Goal: Transaction & Acquisition: Purchase product/service

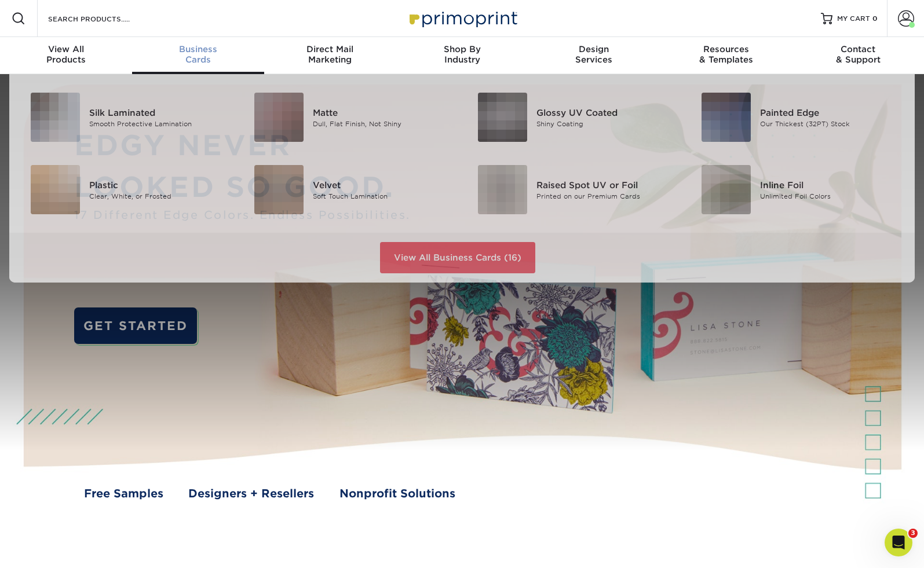
click at [197, 53] on span "Business" at bounding box center [198, 49] width 132 height 10
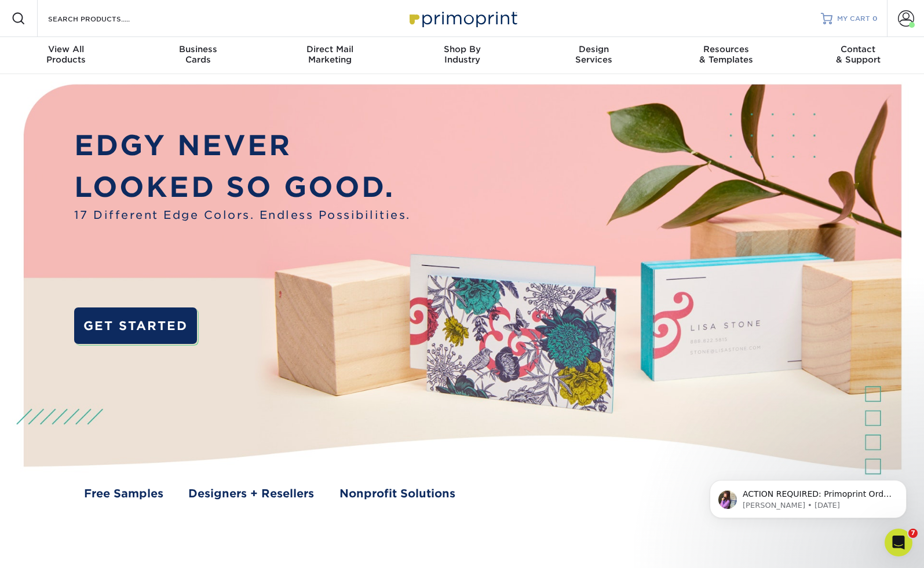
click at [853, 17] on span "MY CART" at bounding box center [853, 19] width 33 height 10
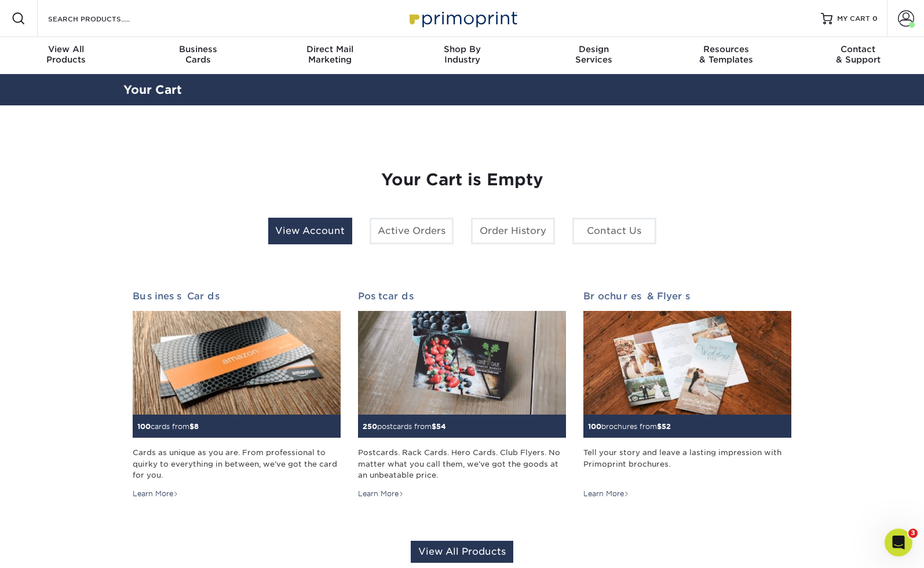
click at [318, 229] on link "View Account" at bounding box center [310, 231] width 84 height 27
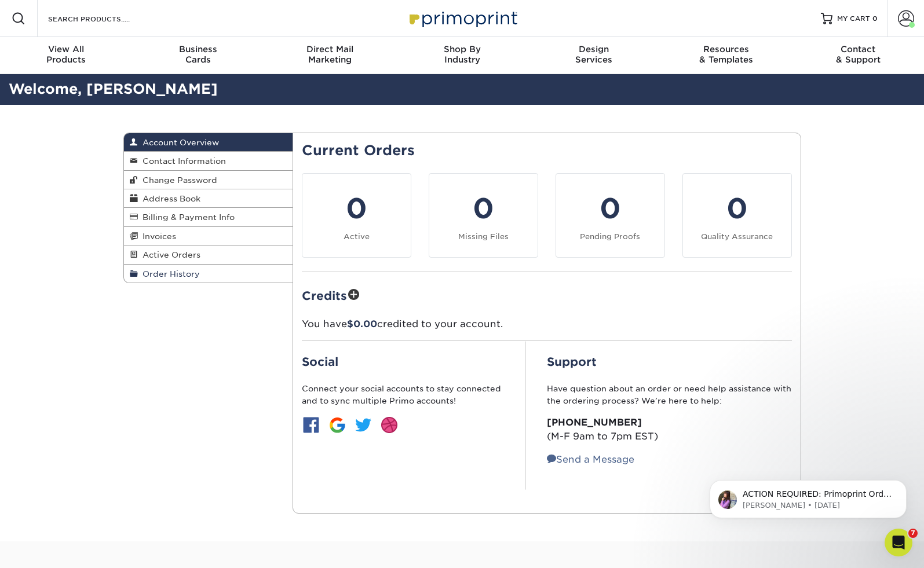
click at [164, 272] on span "Order History" at bounding box center [169, 273] width 62 height 9
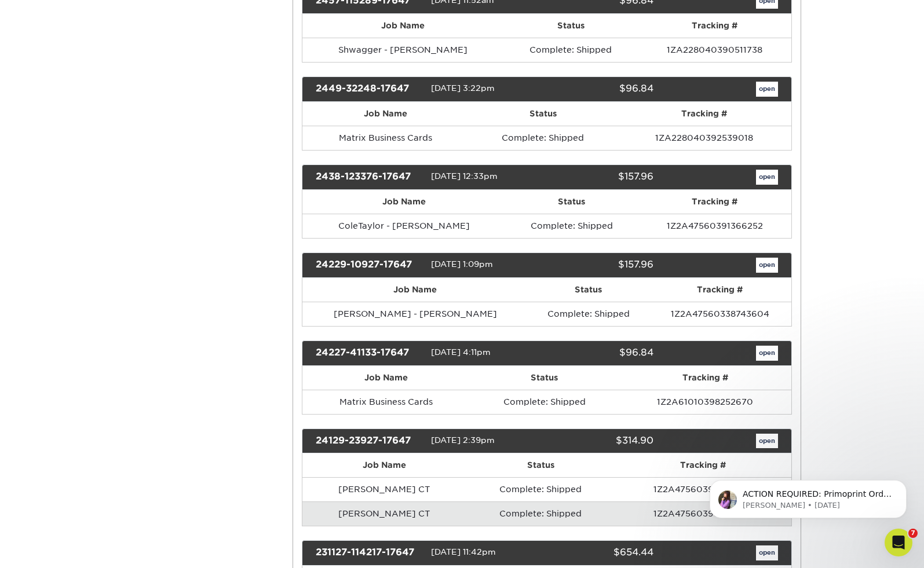
scroll to position [745, 0]
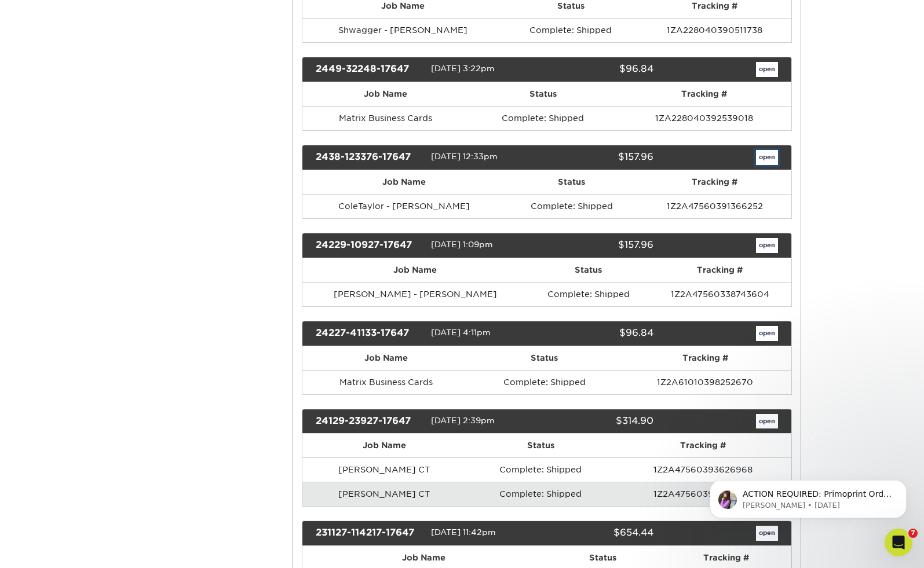
click at [769, 158] on link "open" at bounding box center [767, 157] width 22 height 15
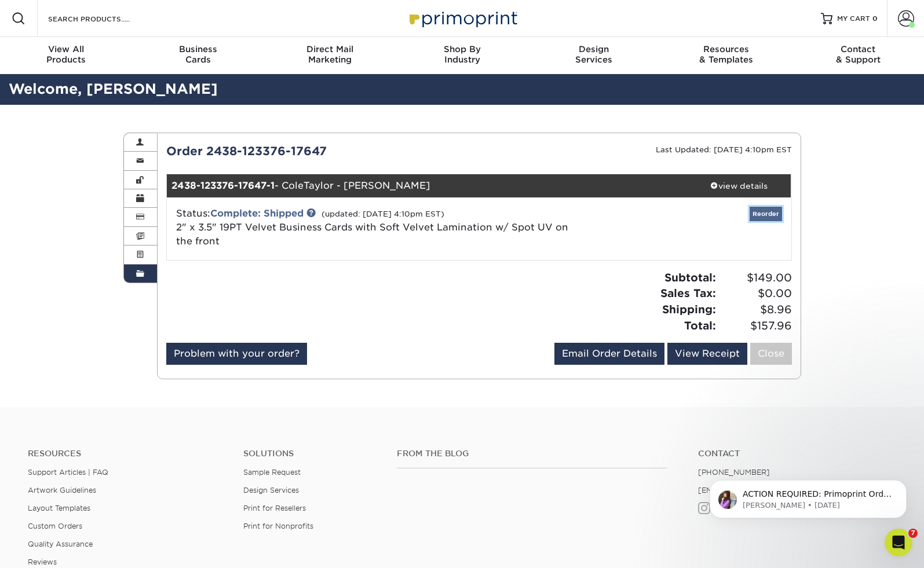
click at [773, 215] on link "Reorder" at bounding box center [765, 214] width 32 height 14
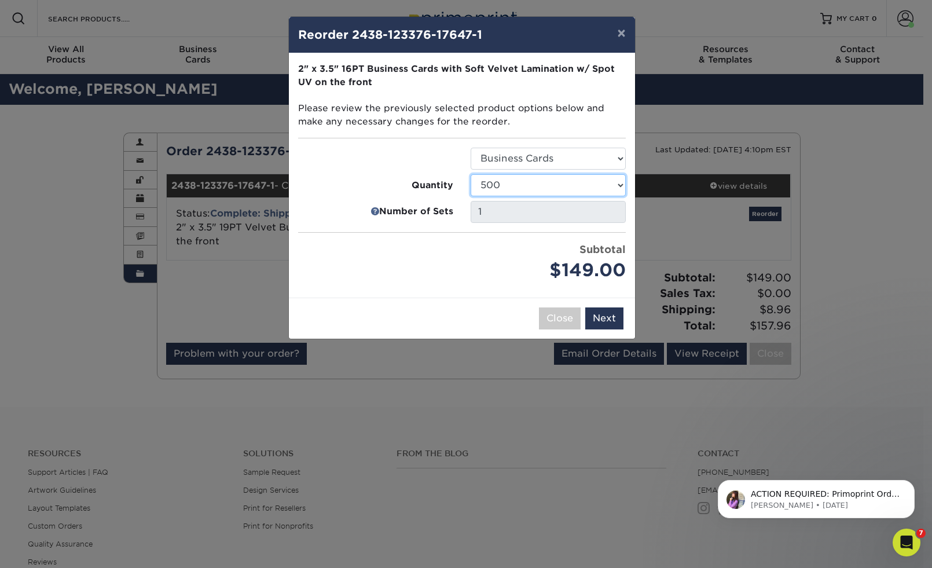
click at [574, 185] on select "500 1000 2500 5000 10000" at bounding box center [548, 185] width 155 height 22
click at [471, 174] on select "500 1000 2500 5000 10000" at bounding box center [548, 185] width 155 height 22
click at [621, 35] on button "×" at bounding box center [621, 33] width 27 height 32
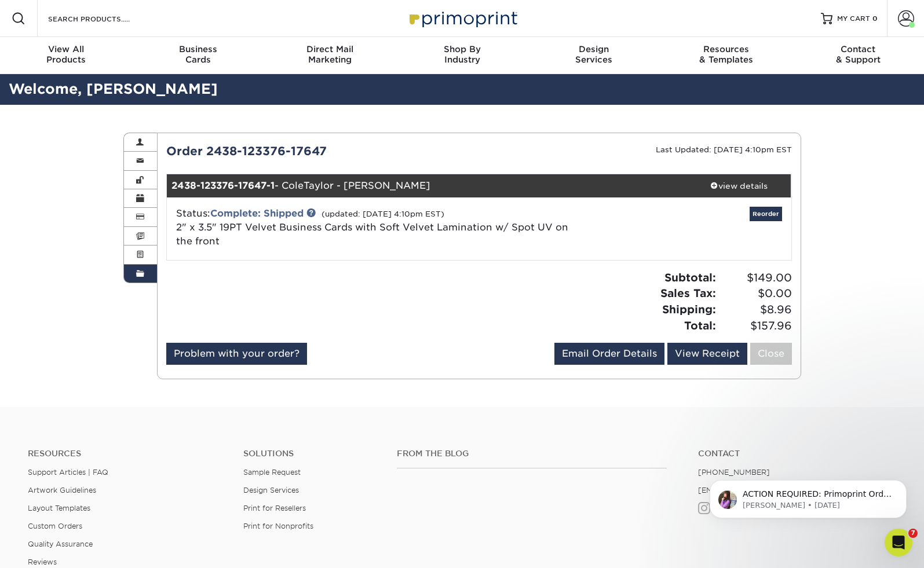
drag, startPoint x: 87, startPoint y: 188, endPoint x: 94, endPoint y: 191, distance: 7.0
click at [89, 189] on div "Order History Account Overview Contact Information Change Password Address Book…" at bounding box center [462, 256] width 924 height 302
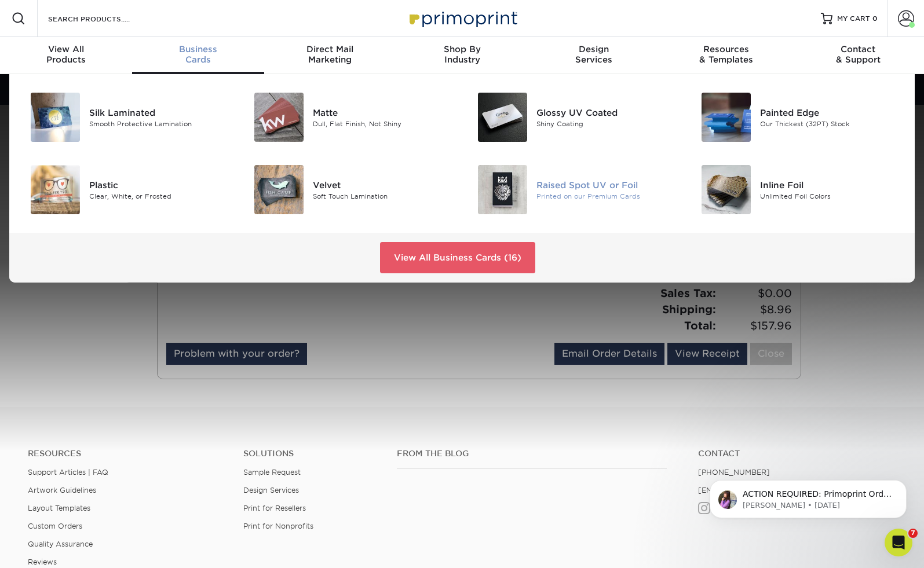
click at [527, 176] on div at bounding box center [499, 189] width 75 height 49
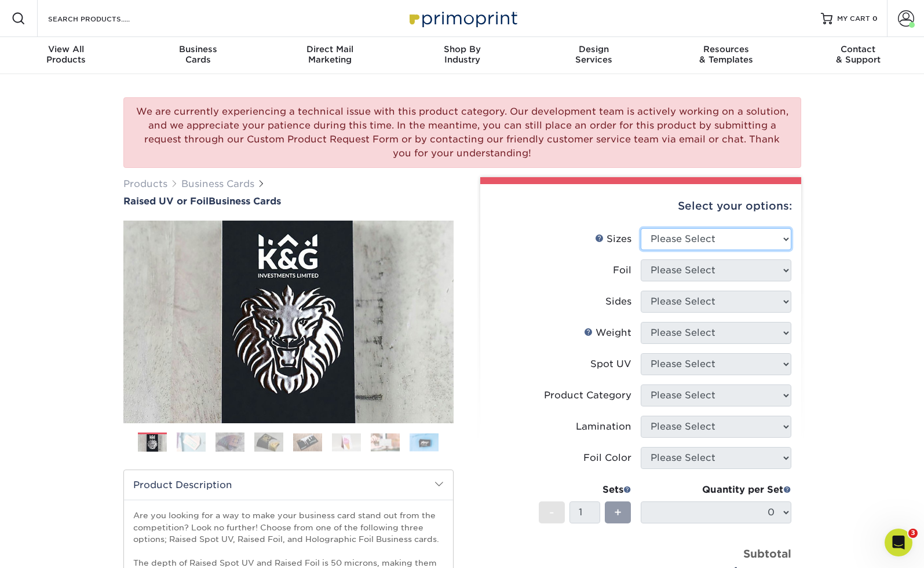
click at [712, 241] on select "Please Select 2" x 3.5" - Standard" at bounding box center [715, 239] width 151 height 22
select select "2.00x3.50"
click at [640, 228] on select "Please Select 2" x 3.5" - Standard" at bounding box center [715, 239] width 151 height 22
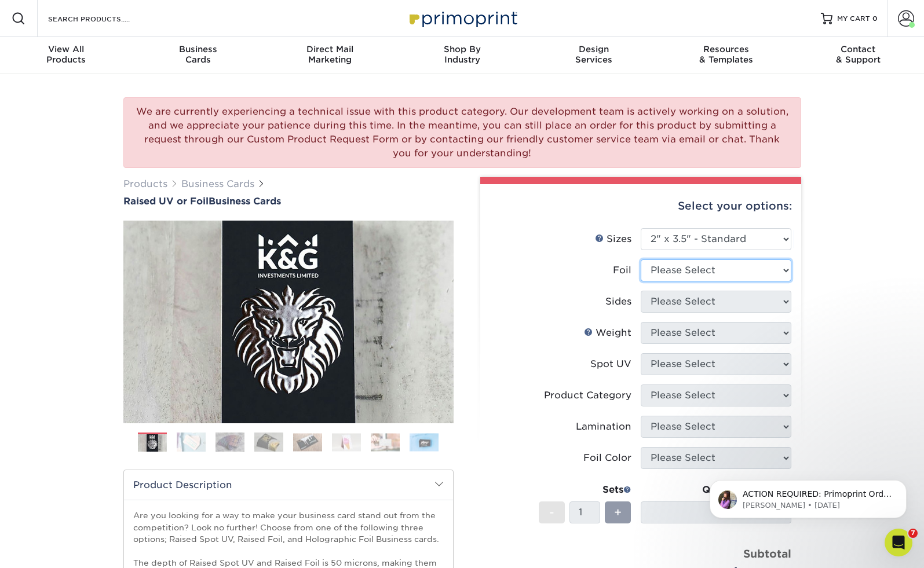
click at [768, 274] on select "Please Select No Yes" at bounding box center [715, 270] width 151 height 22
select select "0"
click at [640, 259] on select "Please Select No Yes" at bounding box center [715, 270] width 151 height 22
click at [760, 303] on select "Please Select Print Both Sides Print Front Only" at bounding box center [715, 302] width 151 height 22
select select "13abbda7-1d64-4f25-8bb2-c179b224825d"
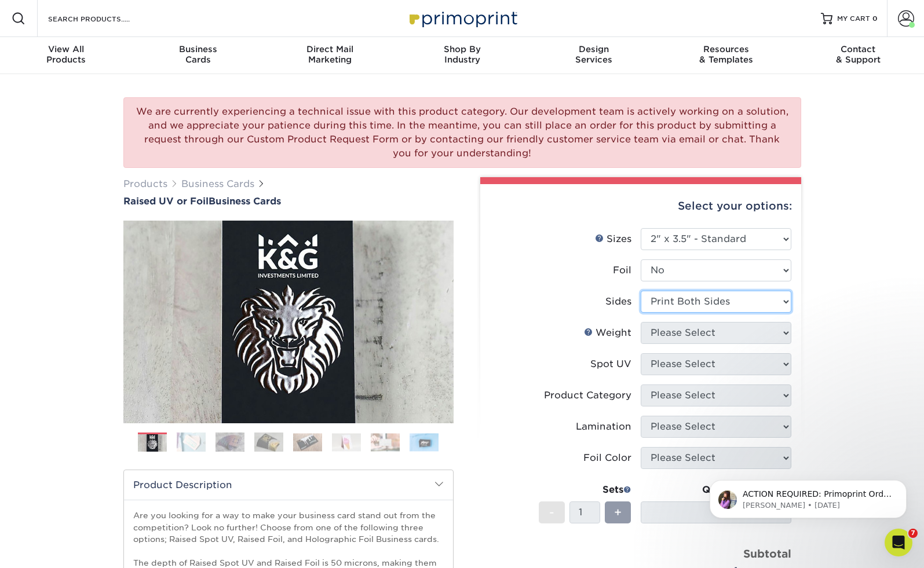
click at [640, 291] on select "Please Select Print Both Sides Print Front Only" at bounding box center [715, 302] width 151 height 22
click at [761, 335] on select "Please Select 16PT" at bounding box center [715, 333] width 151 height 22
select select "16PT"
click at [640, 322] on select "Please Select 16PT" at bounding box center [715, 333] width 151 height 22
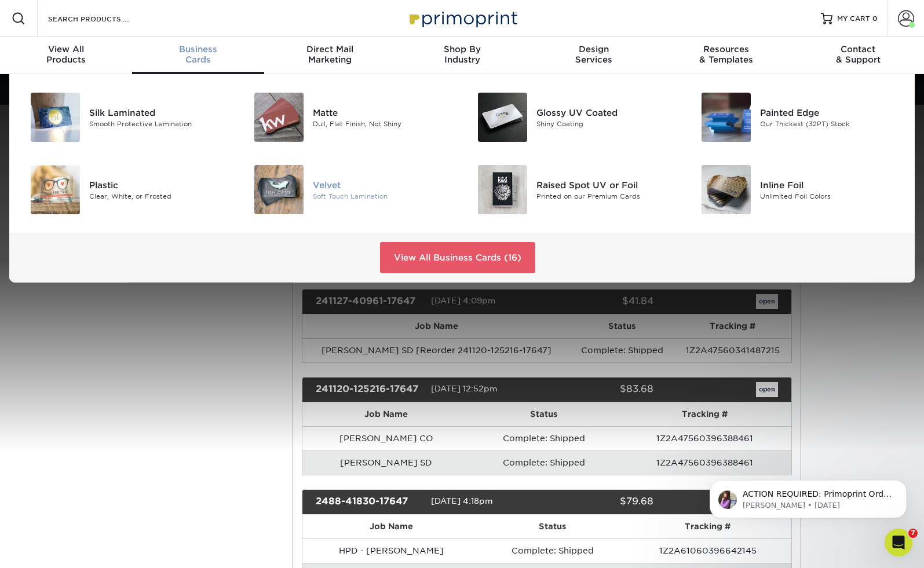
click at [298, 171] on img at bounding box center [278, 189] width 49 height 49
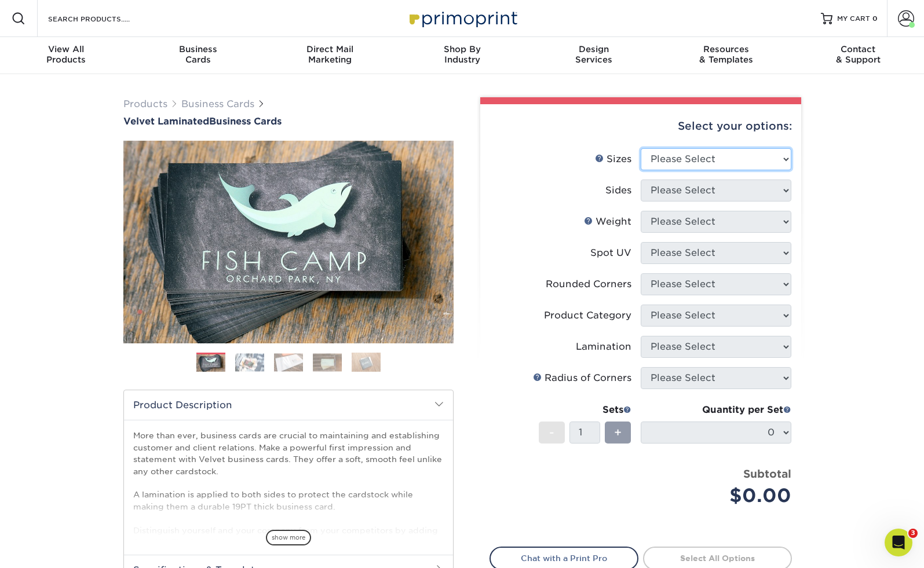
click at [749, 161] on select "Please Select 1.5" x 3.5" - Mini 1.75" x 3.5" - Mini 2" x 2" - Square 2" x 3" -…" at bounding box center [715, 159] width 151 height 22
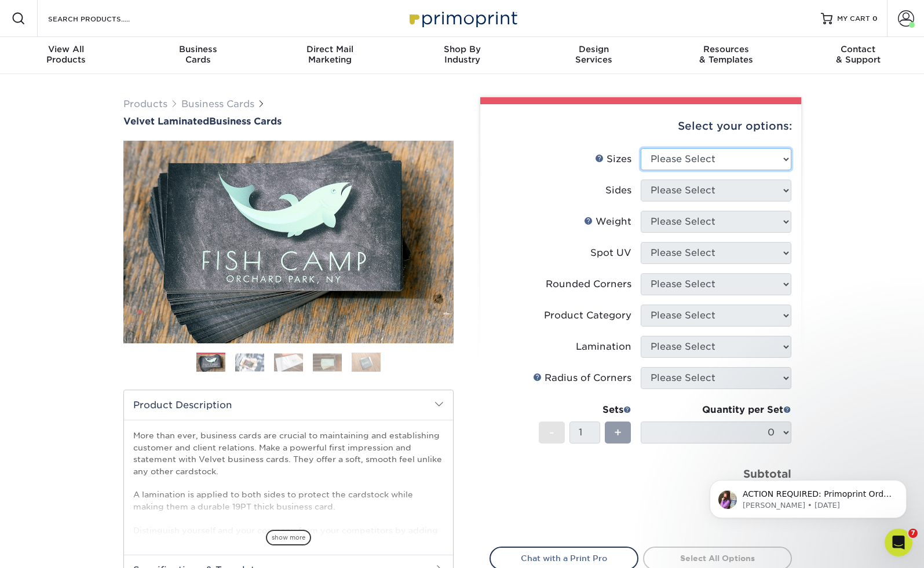
select select "2.00x3.50"
click at [640, 148] on select "Please Select 1.5" x 3.5" - Mini 1.75" x 3.5" - Mini 2" x 2" - Square 2" x 3" -…" at bounding box center [715, 159] width 151 height 22
click at [724, 193] on select "Please Select Print Both Sides Print Front Only" at bounding box center [715, 191] width 151 height 22
select select "13abbda7-1d64-4f25-8bb2-c179b224825d"
click at [640, 180] on select "Please Select Print Both Sides Print Front Only" at bounding box center [715, 191] width 151 height 22
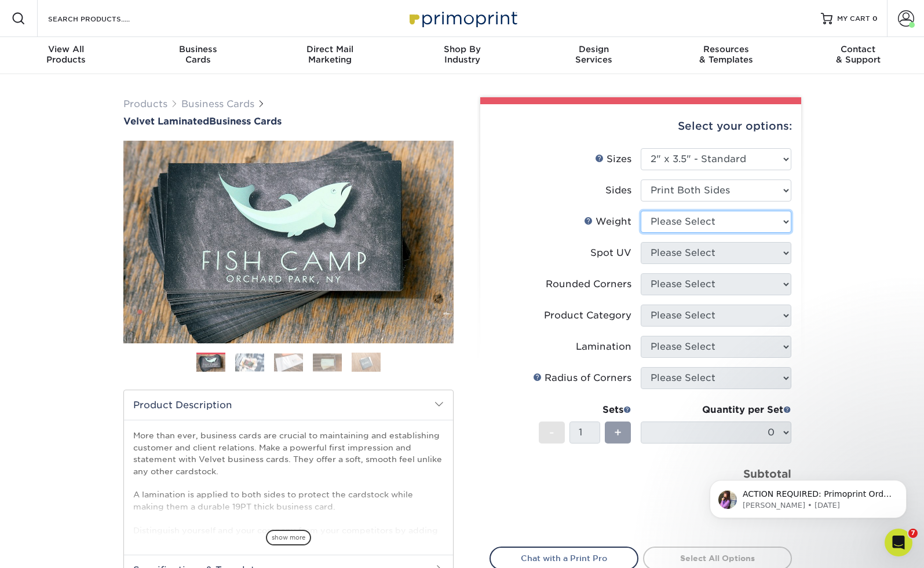
click at [726, 218] on select "Please Select 16PT" at bounding box center [715, 222] width 151 height 22
select select "16PT"
click at [640, 211] on select "Please Select 16PT" at bounding box center [715, 222] width 151 height 22
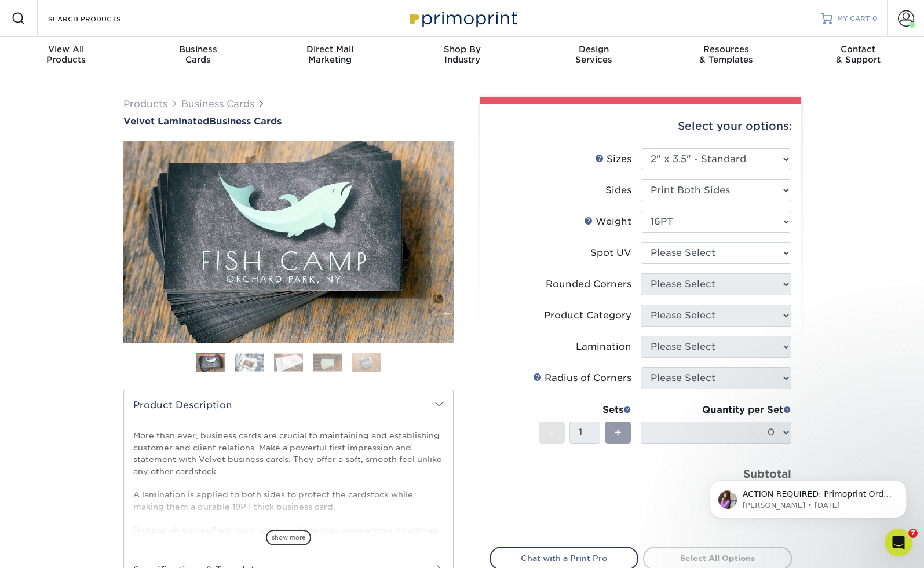
click at [850, 19] on span "MY CART" at bounding box center [853, 19] width 33 height 10
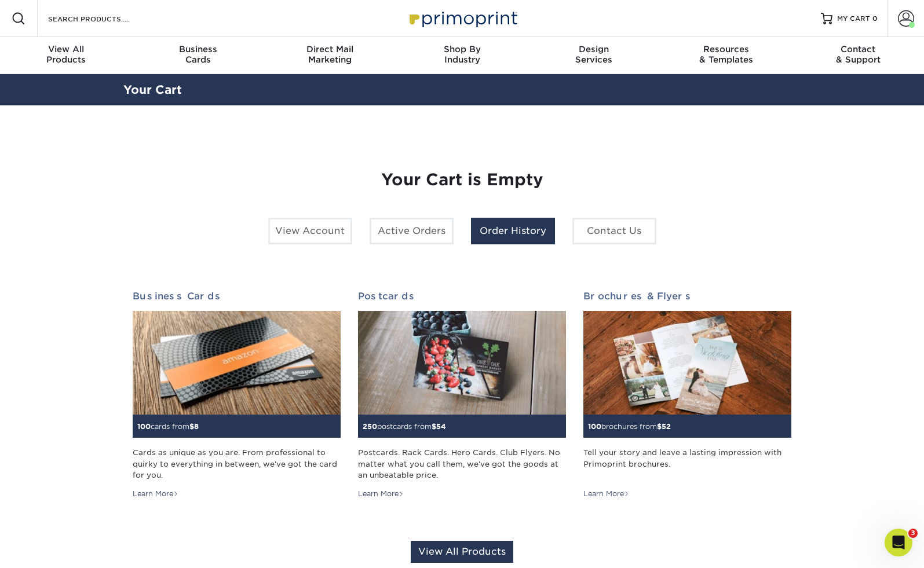
click at [507, 231] on link "Order History" at bounding box center [513, 231] width 84 height 27
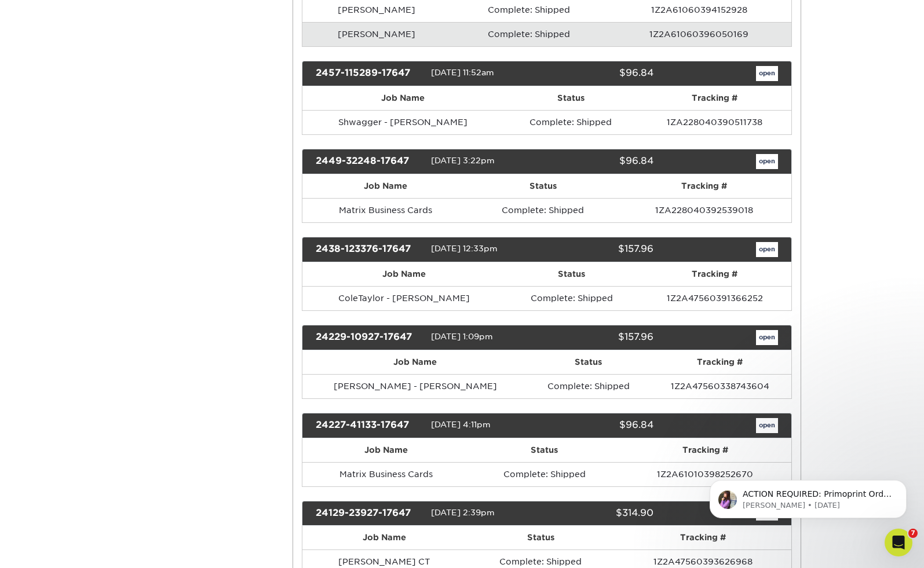
scroll to position [660, 0]
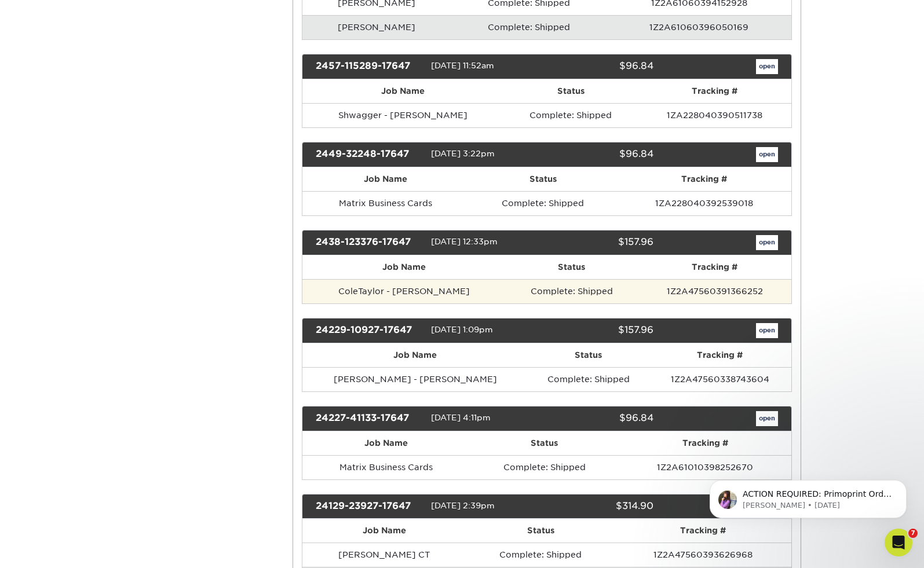
click at [419, 289] on td "ColeTaylor - [PERSON_NAME]" at bounding box center [403, 291] width 203 height 24
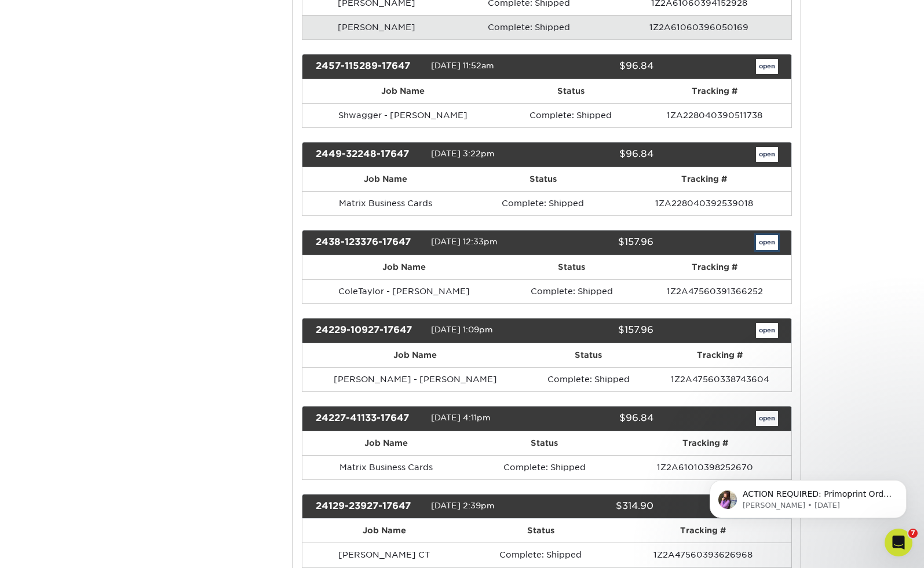
click at [771, 243] on link "open" at bounding box center [767, 242] width 22 height 15
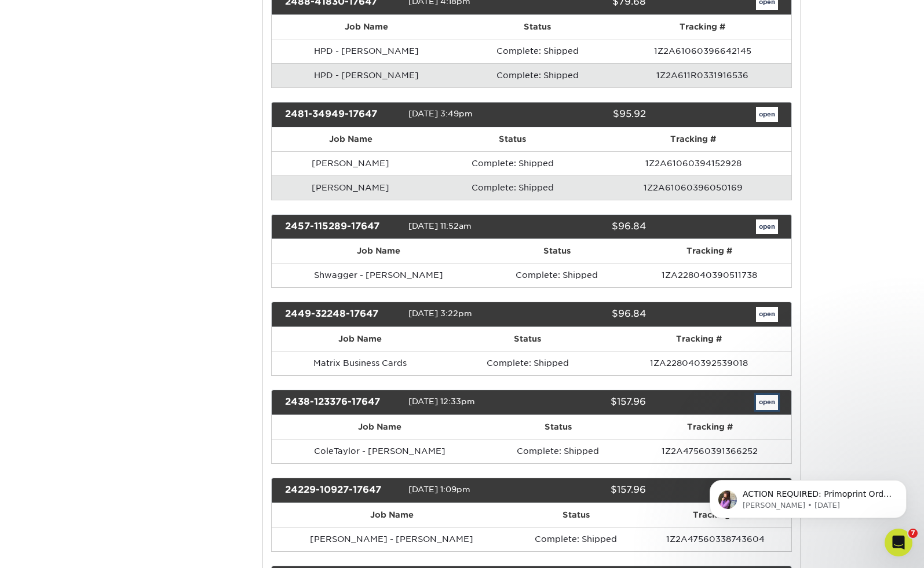
scroll to position [0, 0]
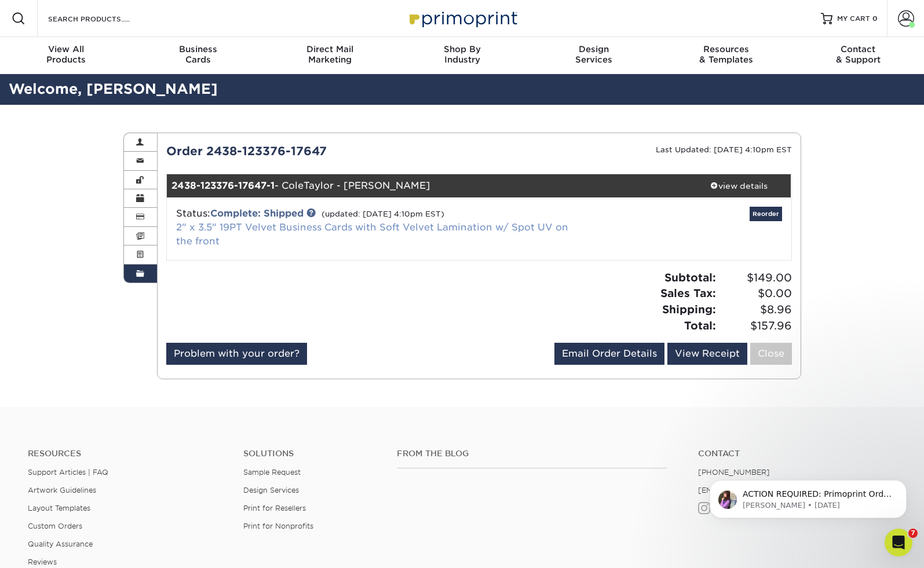
click at [241, 226] on link "2" x 3.5" 19PT Velvet Business Cards with Soft Velvet Lamination w/ Spot UV on …" at bounding box center [372, 234] width 392 height 25
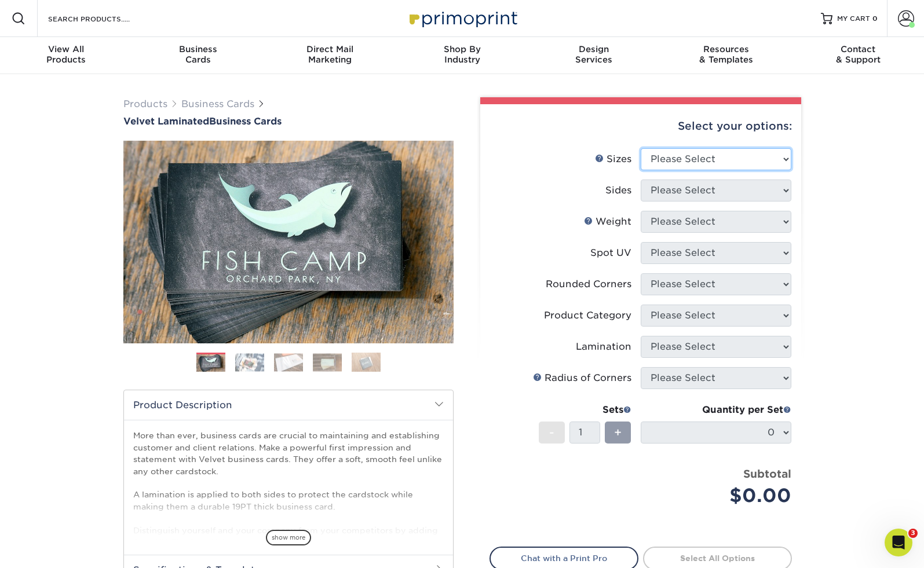
click at [741, 158] on select "Please Select 1.5" x 3.5" - Mini 1.75" x 3.5" - Mini 2" x 2" - Square 2" x 3" -…" at bounding box center [715, 159] width 151 height 22
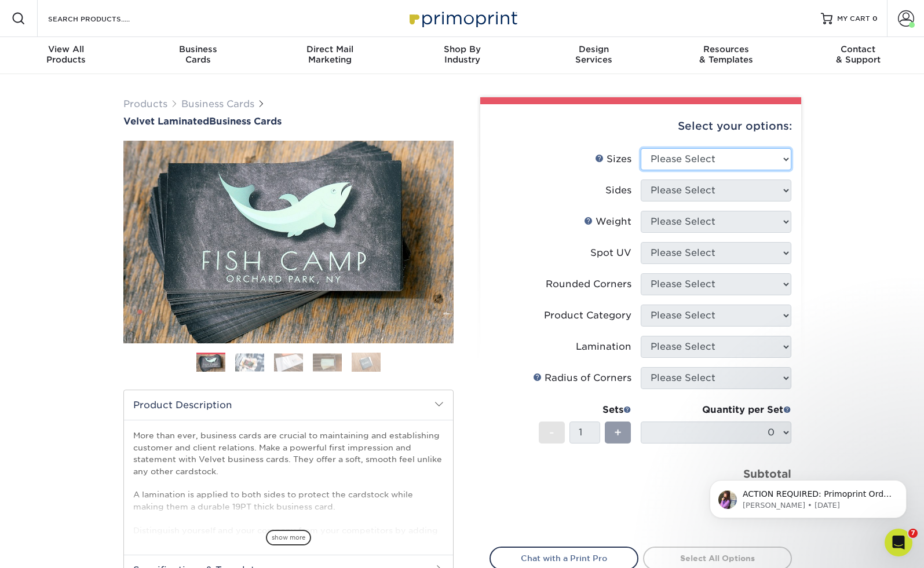
select select "2.00x3.50"
click at [640, 148] on select "Please Select 1.5" x 3.5" - Mini 1.75" x 3.5" - Mini 2" x 2" - Square 2" x 3" -…" at bounding box center [715, 159] width 151 height 22
click at [712, 190] on select "Please Select Print Both Sides Print Front Only" at bounding box center [715, 191] width 151 height 22
select select "13abbda7-1d64-4f25-8bb2-c179b224825d"
click at [640, 180] on select "Please Select Print Both Sides Print Front Only" at bounding box center [715, 191] width 151 height 22
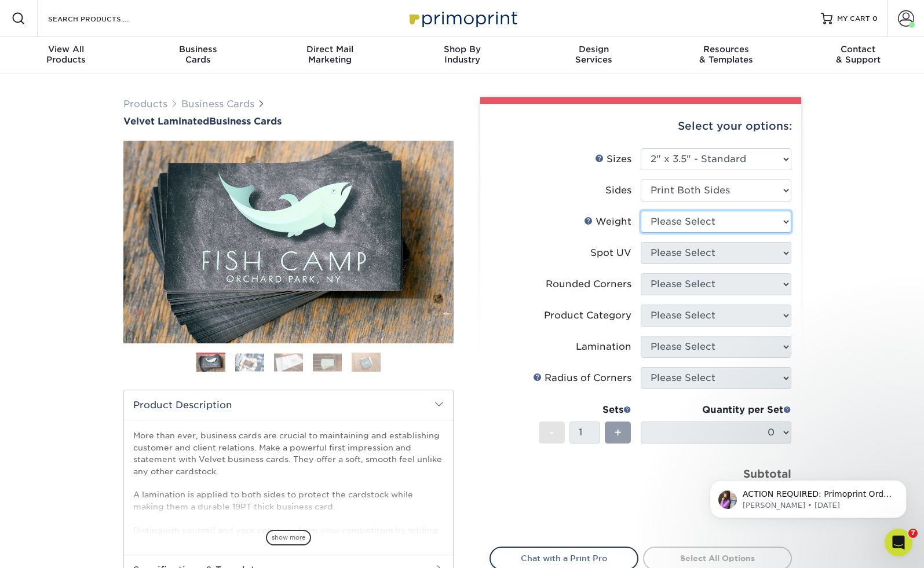
click at [724, 225] on select "Please Select 16PT" at bounding box center [715, 222] width 151 height 22
select select "16PT"
click at [640, 211] on select "Please Select 16PT" at bounding box center [715, 222] width 151 height 22
click at [720, 249] on select "Please Select No Spot UV Front and Back (Both Sides) Front Only Back Only" at bounding box center [715, 253] width 151 height 22
select select "1"
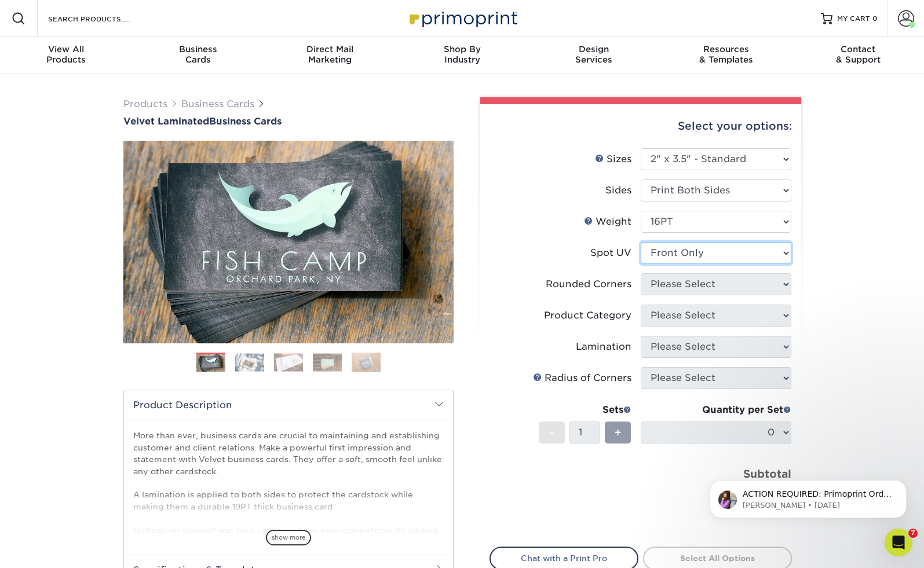
click at [640, 242] on select "Please Select No Spot UV Front and Back (Both Sides) Front Only Back Only" at bounding box center [715, 253] width 151 height 22
click at [709, 285] on select "Please Select Yes - Round 2 Corners Yes - Round 4 Corners No" at bounding box center [715, 284] width 151 height 22
select select "0"
click at [640, 273] on select "Please Select Yes - Round 2 Corners Yes - Round 4 Corners No" at bounding box center [715, 284] width 151 height 22
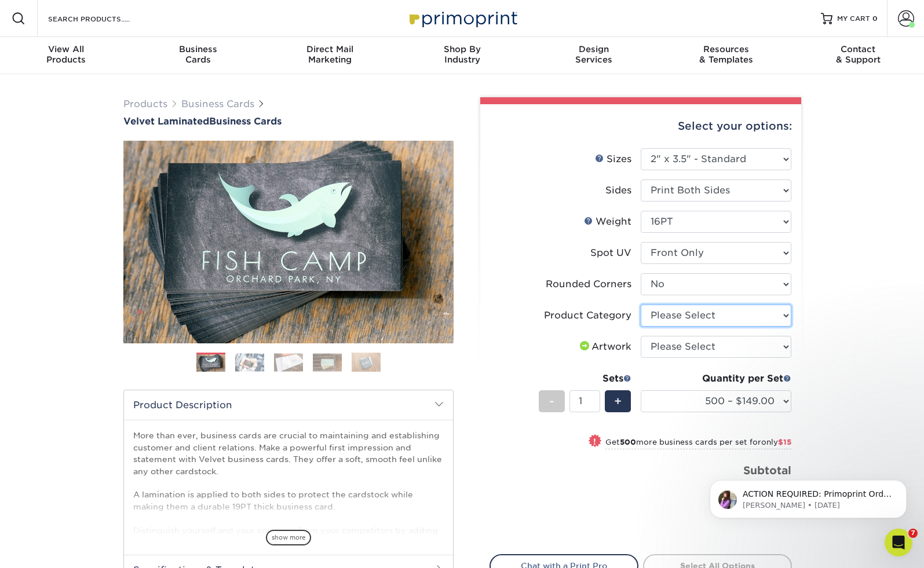
click at [706, 314] on select "Please Select Business Cards" at bounding box center [715, 316] width 151 height 22
select select "3b5148f1-0588-4f88-a218-97bcfdce65c1"
click at [640, 305] on select "Please Select Business Cards" at bounding box center [715, 316] width 151 height 22
click at [772, 350] on select "Please Select I will upload files I need a design - $100" at bounding box center [715, 347] width 151 height 22
select select "upload"
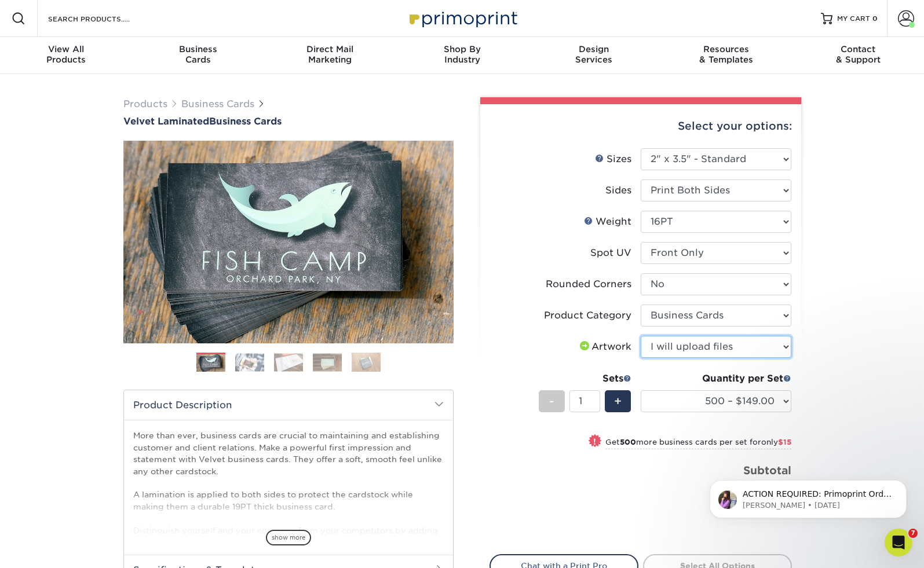
click at [640, 336] on select "Please Select I will upload files I need a design - $100" at bounding box center [715, 347] width 151 height 22
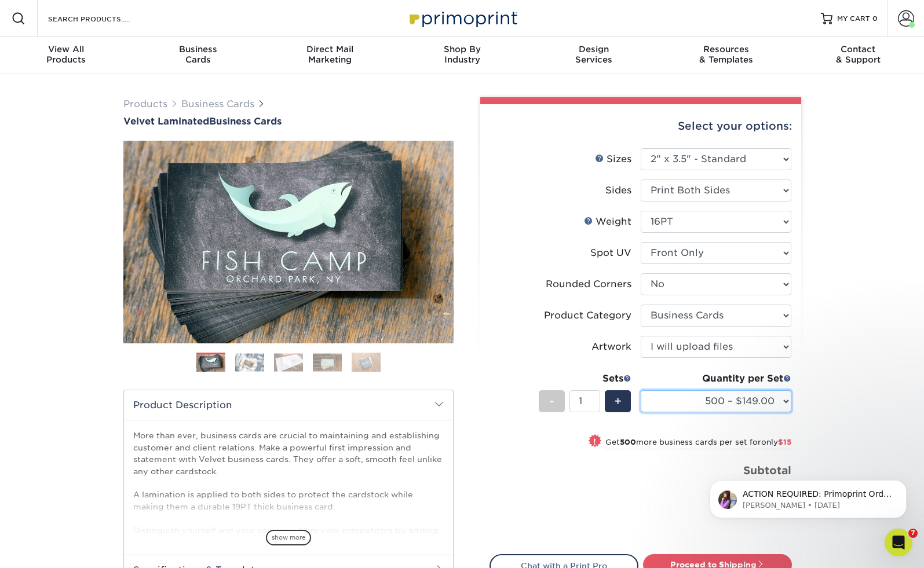
click at [768, 404] on select "500 – $149.00 1000 – $164.00 2500 – $390.00 5000 – $651.00 10000 – $1162.00" at bounding box center [715, 401] width 151 height 22
click at [496, 377] on li "Sets - 1 + Quantity per Set 500 – $149.00 1000 – $164.00 2500 – $390.00 5000 – …" at bounding box center [640, 401] width 301 height 68
click at [498, 477] on div "Price per set $149.00" at bounding box center [565, 485] width 151 height 44
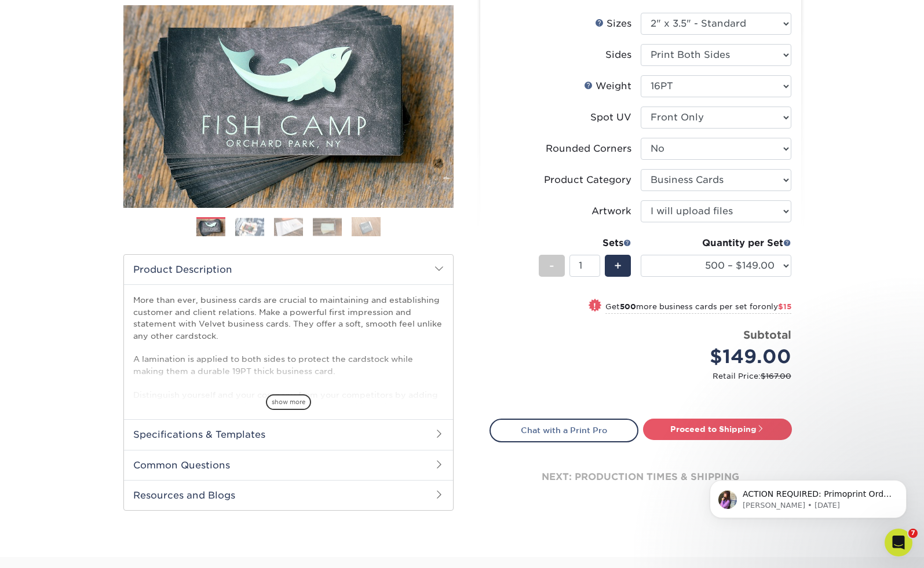
scroll to position [199, 0]
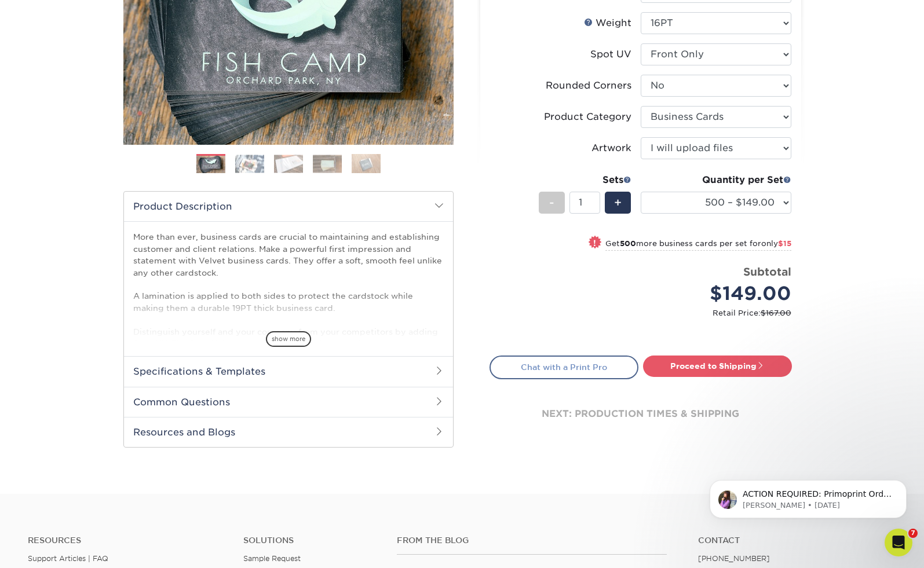
click at [584, 369] on link "Chat with a Print Pro" at bounding box center [563, 367] width 149 height 23
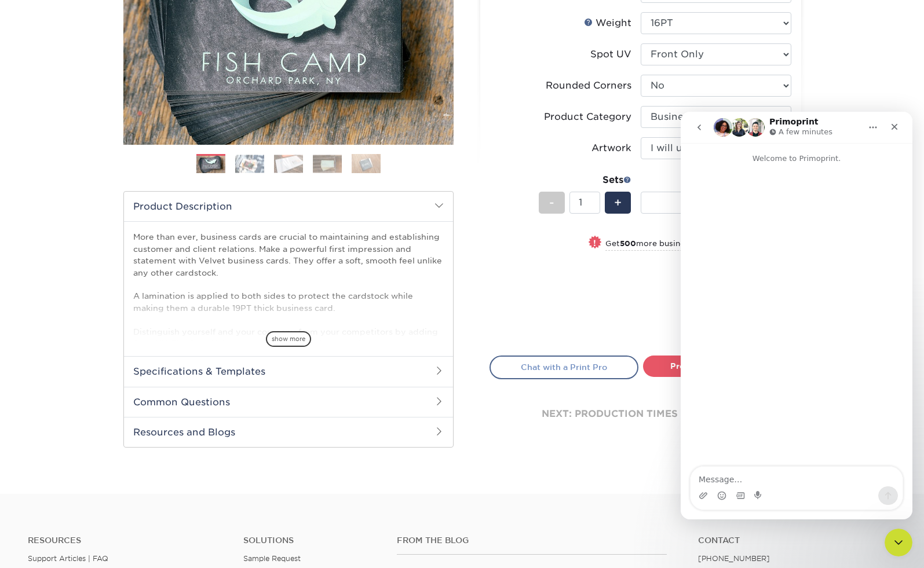
scroll to position [0, 0]
click at [720, 481] on textarea "Message…" at bounding box center [796, 477] width 212 height 20
type textarea "Hello, can we pease print 250 instead of 500?"
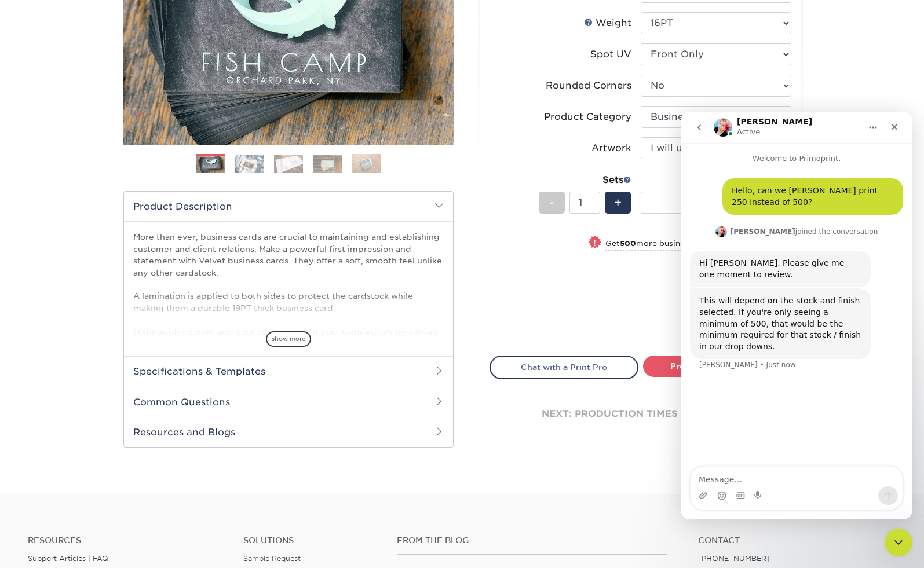
click at [574, 310] on small "Retail Price: $167.00" at bounding box center [645, 312] width 292 height 11
click at [698, 129] on icon "go back" at bounding box center [698, 127] width 9 height 9
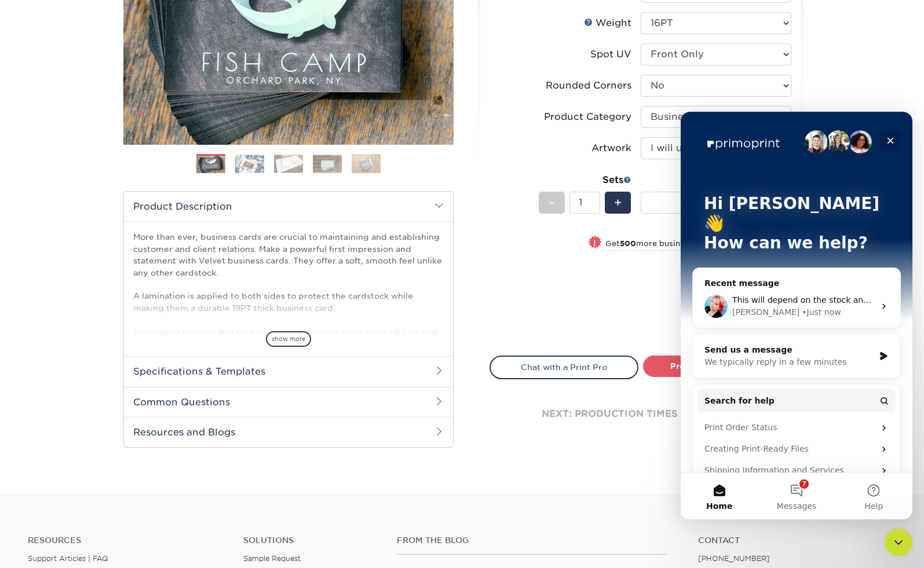
click at [892, 141] on icon "Close" at bounding box center [889, 140] width 9 height 9
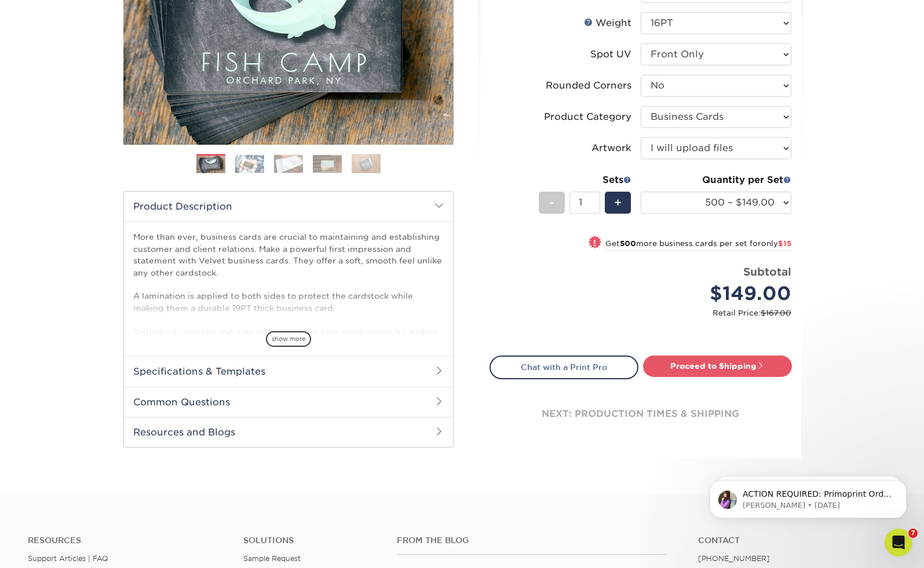
click at [861, 120] on div "Products Business Cards Velvet Laminated Business Cards Previous Next" at bounding box center [462, 185] width 924 height 618
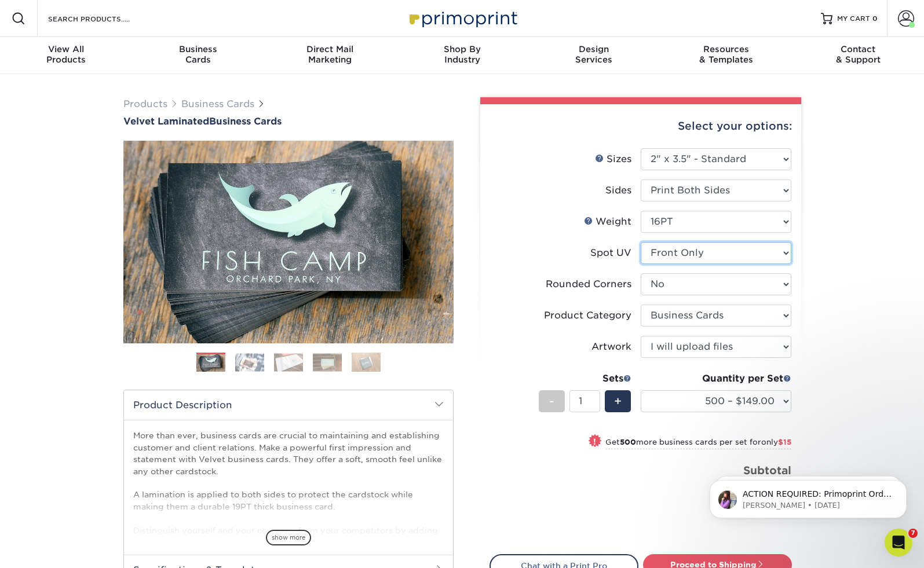
click at [734, 258] on select "Please Select No Spot UV Front and Back (Both Sides) Front Only Back Only" at bounding box center [715, 253] width 151 height 22
select select "3"
click at [640, 242] on select "Please Select No Spot UV Front and Back (Both Sides) Front Only Back Only" at bounding box center [715, 253] width 151 height 22
select select "-1"
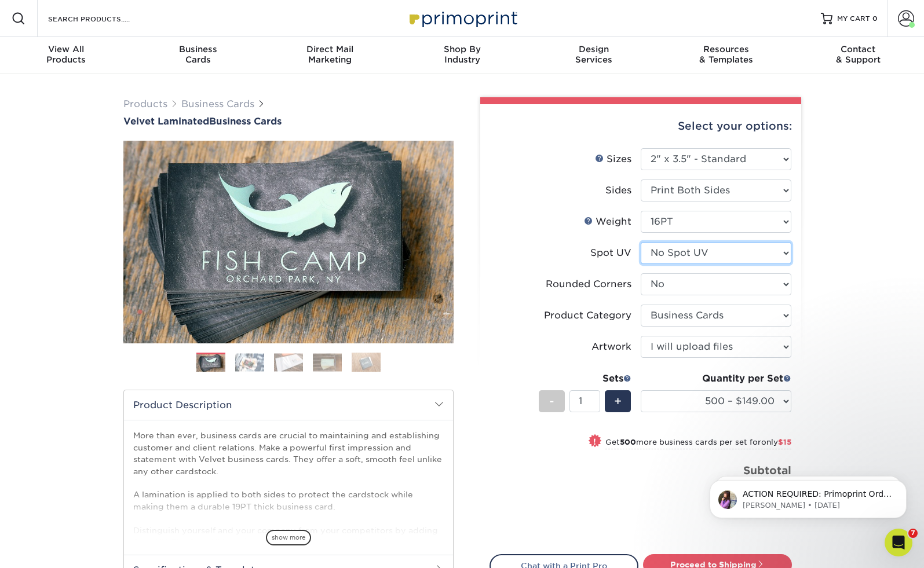
select select
select select "-1"
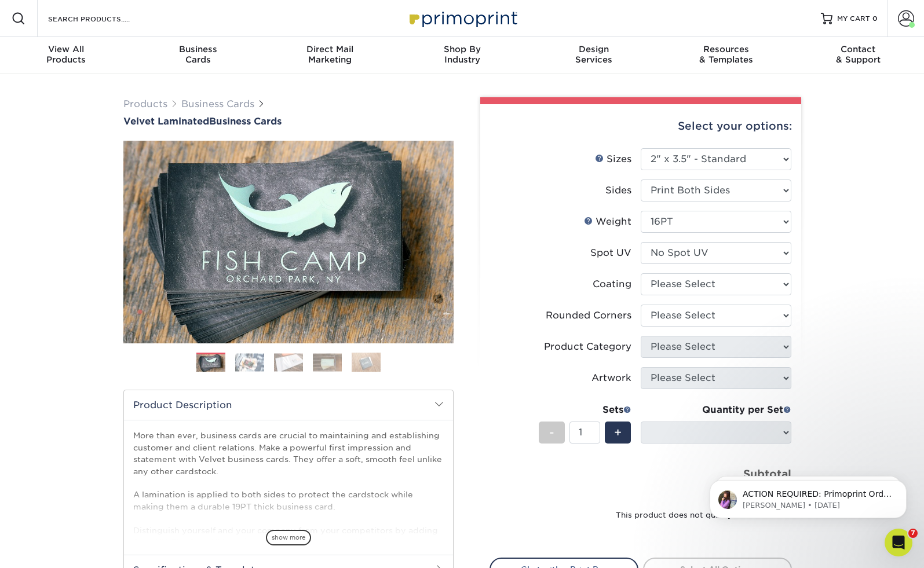
click at [808, 420] on div "Products Business Cards Velvet Laminated Business Cards Previous Next" at bounding box center [462, 383] width 924 height 618
drag, startPoint x: 838, startPoint y: 358, endPoint x: 853, endPoint y: 364, distance: 16.1
click at [840, 359] on div "Products Business Cards Velvet Laminated Business Cards Previous Next" at bounding box center [462, 383] width 924 height 618
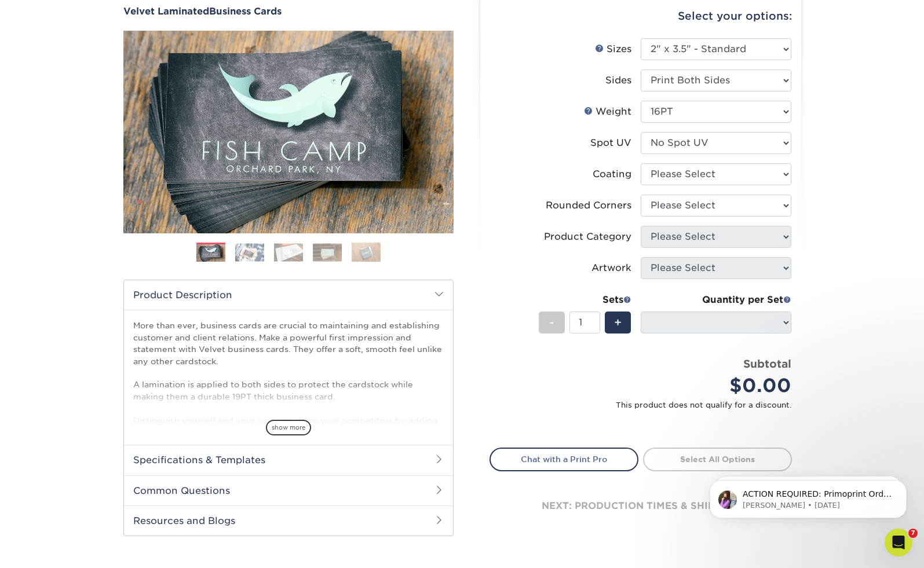
scroll to position [106, 0]
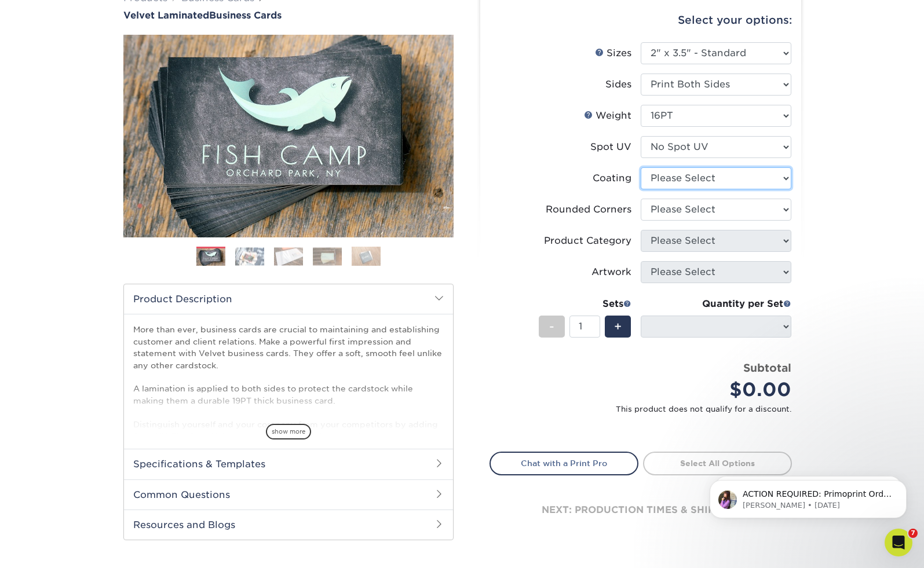
click at [729, 179] on select at bounding box center [715, 178] width 151 height 22
select select "3e7618de-abca-4bda-9f97-8b9129e913d8"
click at [640, 167] on select at bounding box center [715, 178] width 151 height 22
select select
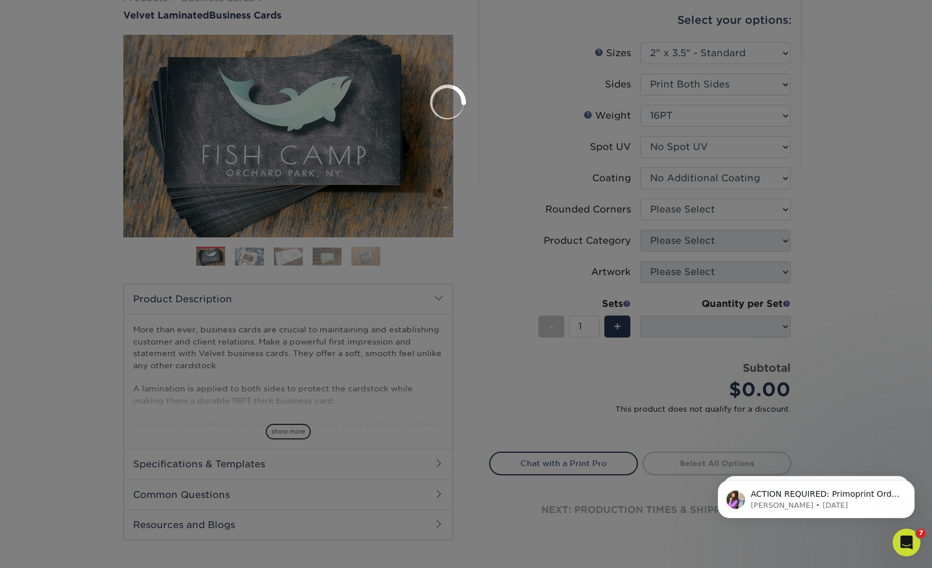
click at [729, 214] on div at bounding box center [466, 284] width 932 height 568
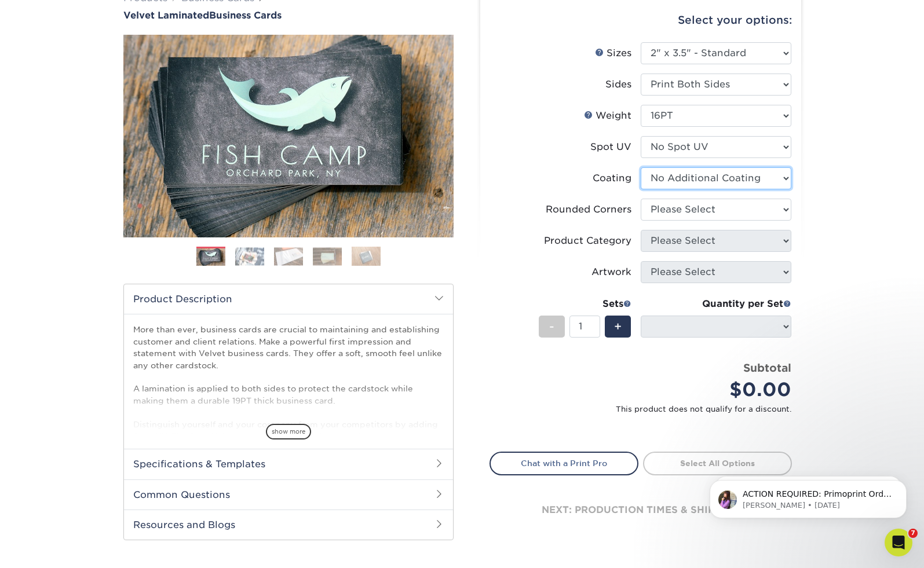
click at [720, 184] on select at bounding box center [715, 178] width 151 height 22
select select "-1"
click at [640, 167] on select at bounding box center [715, 178] width 151 height 22
select select
click at [709, 210] on select "Please Select Yes - Round 2 Corners Yes - Round 4 Corners No" at bounding box center [715, 210] width 151 height 22
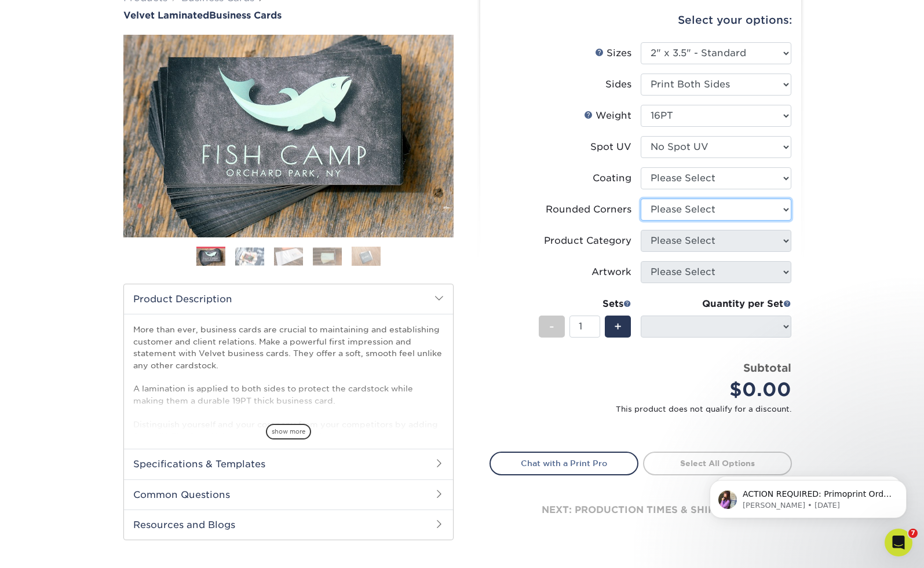
select select "0"
click at [640, 199] on select "Please Select Yes - Round 2 Corners Yes - Round 4 Corners No" at bounding box center [715, 210] width 151 height 22
select select
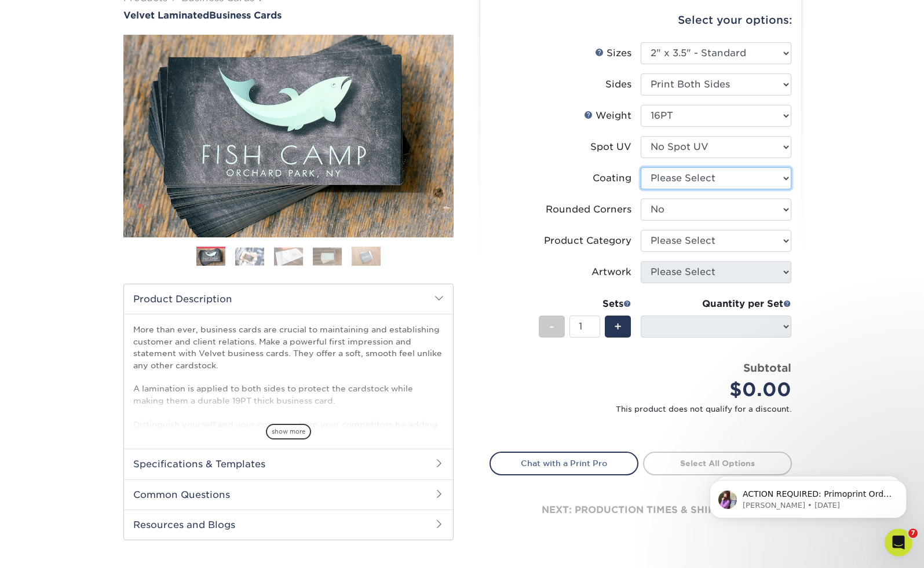
click at [741, 181] on select at bounding box center [715, 178] width 151 height 22
select select "3e7618de-abca-4bda-9f97-8b9129e913d8"
click at [640, 167] on select at bounding box center [715, 178] width 151 height 22
select select "-1"
select select
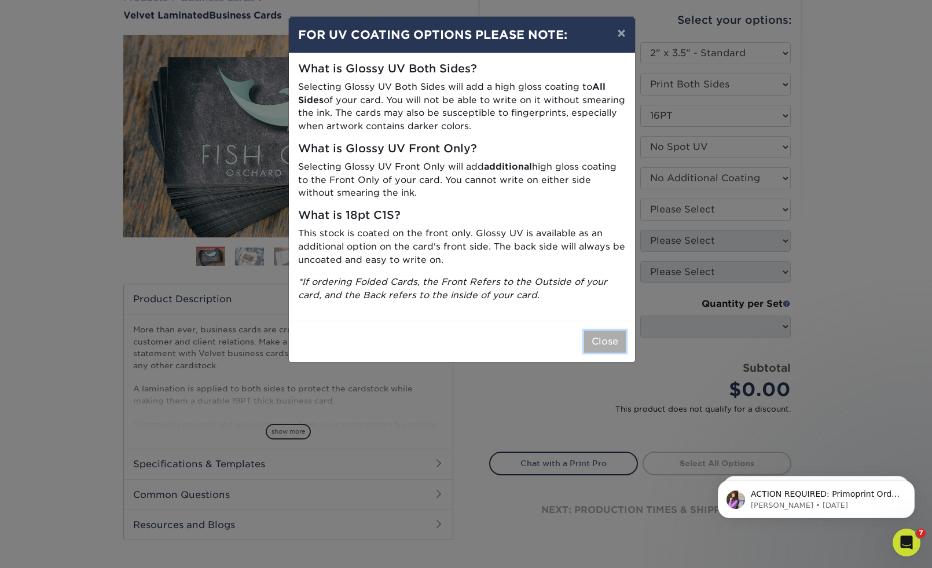
click at [609, 336] on button "Close" at bounding box center [605, 342] width 42 height 22
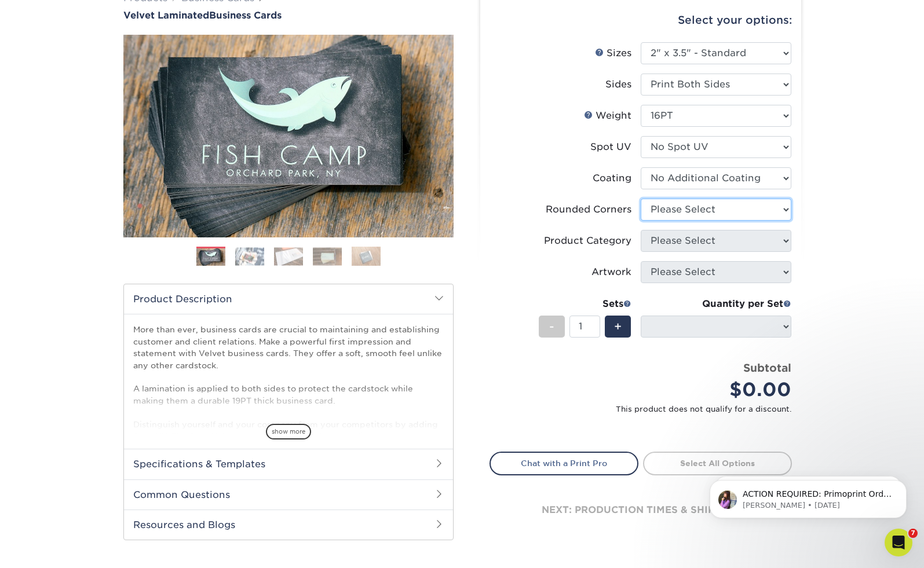
click at [766, 209] on select "Please Select Yes - Round 2 Corners Yes - Round 4 Corners No" at bounding box center [715, 210] width 151 height 22
select select "0"
click at [640, 199] on select "Please Select Yes - Round 2 Corners Yes - Round 4 Corners No" at bounding box center [715, 210] width 151 height 22
select select "-1"
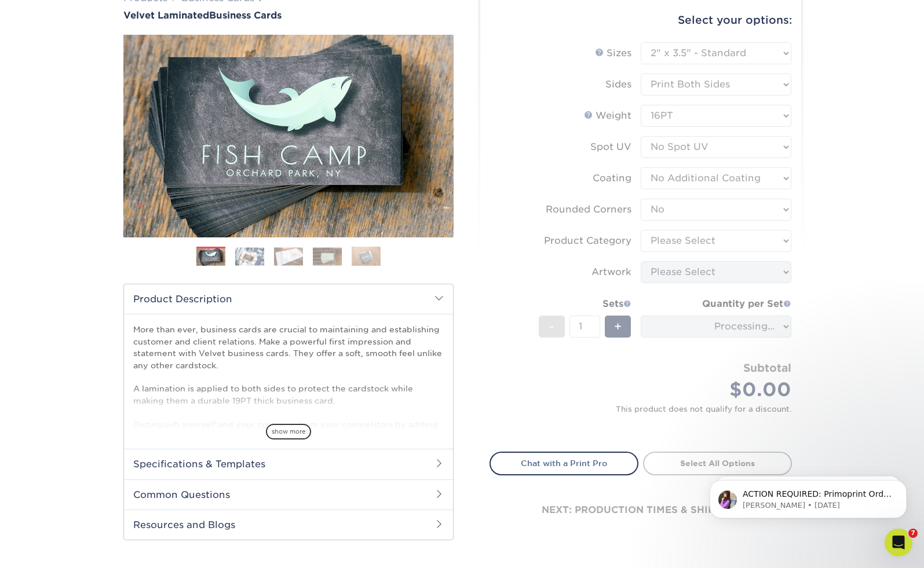
click at [778, 247] on form "Sizes Help Sizes Please Select 1.5" x 3.5" - Mini 1.75" x 3.5" - Mini 2" x 2" -…" at bounding box center [640, 240] width 302 height 396
click at [772, 237] on form "Sizes Help Sizes Please Select 1.5" x 3.5" - Mini 1.75" x 3.5" - Mini 2" x 2" -…" at bounding box center [640, 240] width 302 height 396
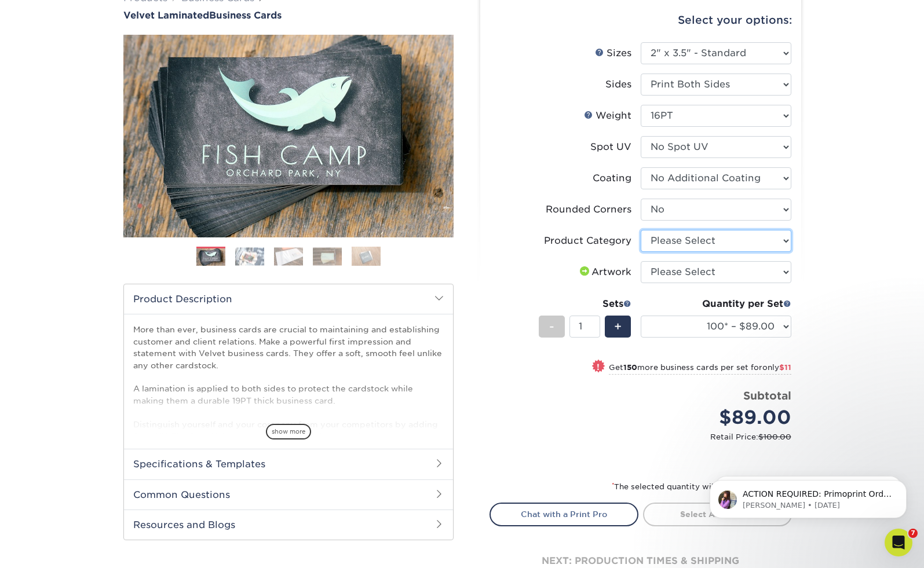
click at [772, 237] on select "Please Select Business Cards" at bounding box center [715, 241] width 151 height 22
select select "3b5148f1-0588-4f88-a218-97bcfdce65c1"
click at [640, 230] on select "Please Select Business Cards" at bounding box center [715, 241] width 151 height 22
click at [783, 270] on select "Please Select I will upload files I need a design - $100" at bounding box center [715, 272] width 151 height 22
select select "upload"
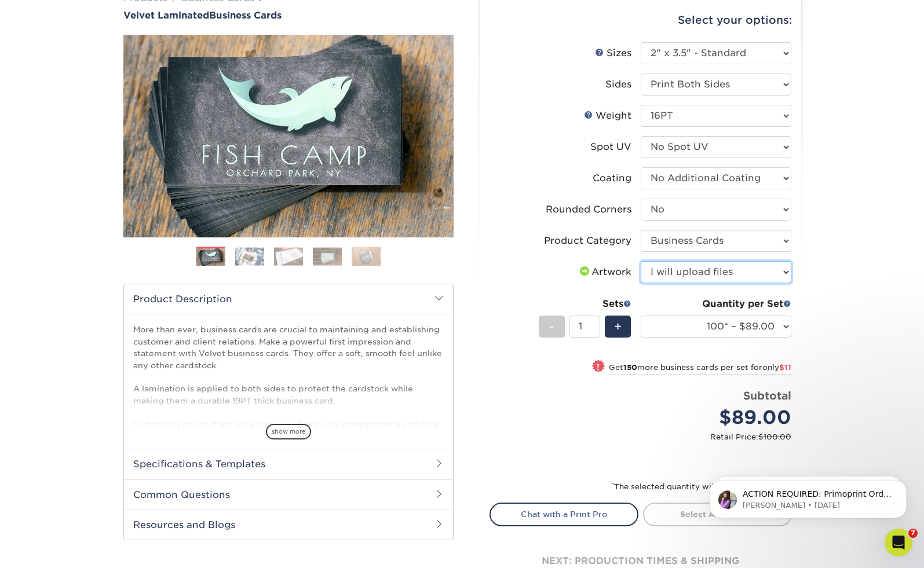
click at [640, 261] on select "Please Select I will upload files I need a design - $100" at bounding box center [715, 272] width 151 height 22
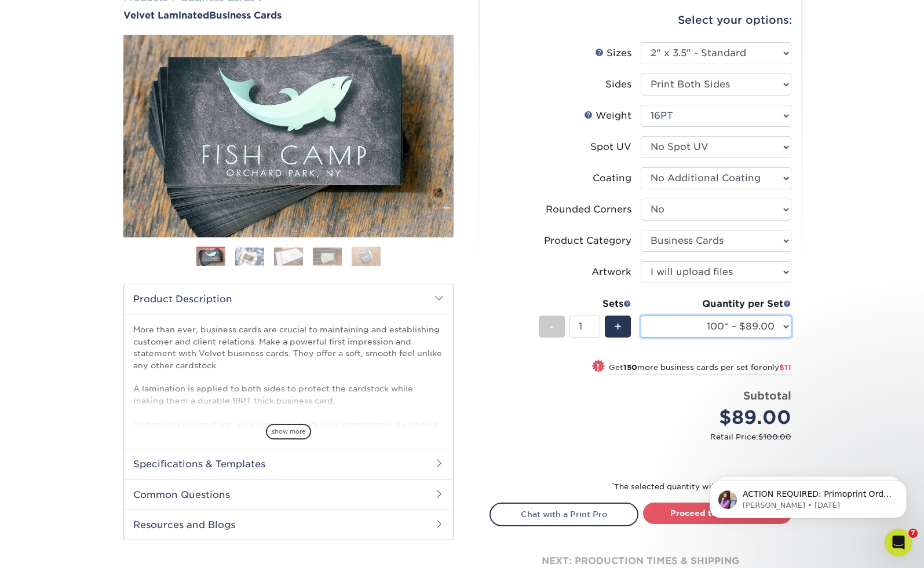
click at [770, 325] on select "100* – $89.00 250* – $100.00 500 – $107.00 1000 – $139.00 2500 – $273.00 5000 –…" at bounding box center [715, 327] width 151 height 22
select select "250* – $100.00"
click at [640, 316] on select "100* – $89.00 250* – $100.00 500 – $107.00 1000 – $139.00 2500 – $273.00 5000 –…" at bounding box center [715, 327] width 151 height 22
click at [848, 312] on div "Products Business Cards Velvet Laminated Business Cards Previous Next" at bounding box center [462, 302] width 924 height 669
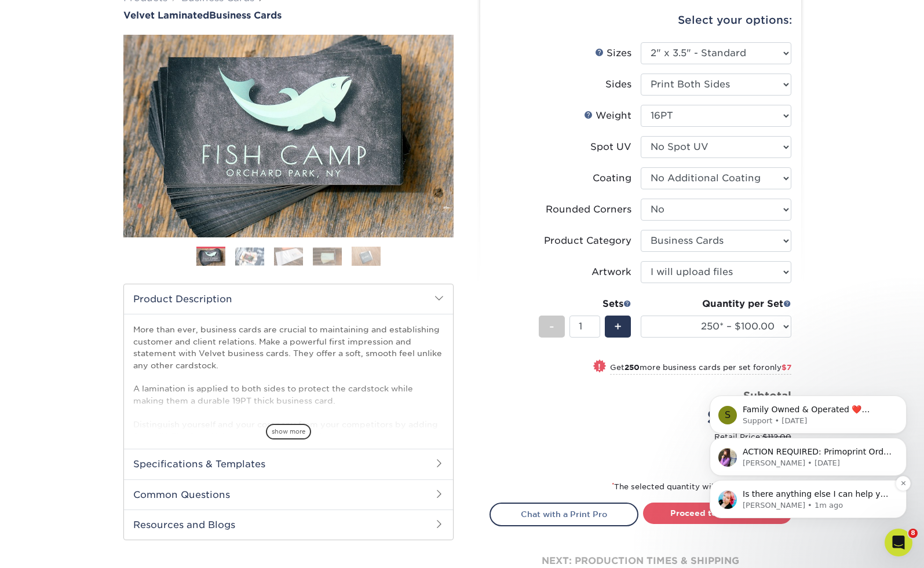
click at [814, 496] on span "Is there anything else I can help you with at the moment?" at bounding box center [816, 499] width 148 height 21
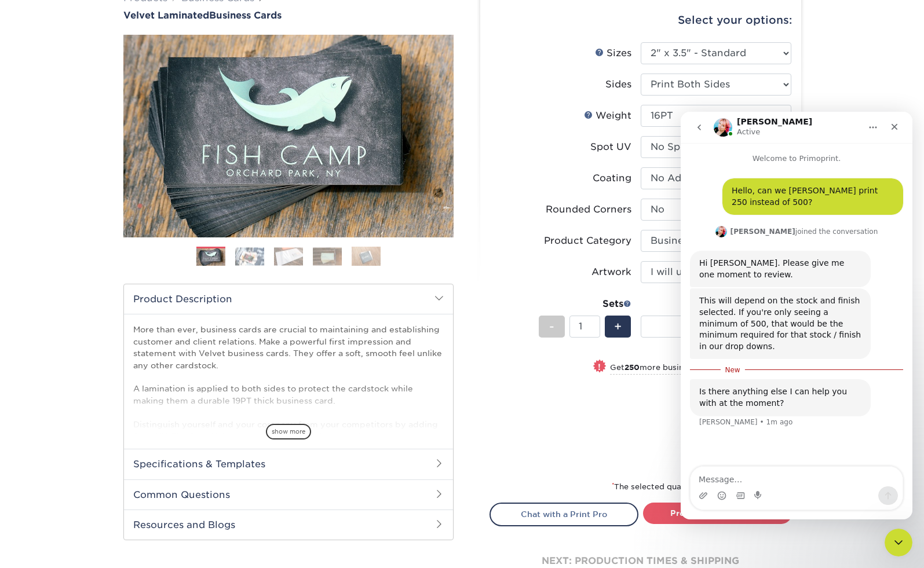
scroll to position [2, 0]
click at [771, 477] on textarea "Message…" at bounding box center [796, 477] width 212 height 20
click at [768, 481] on textarea "Message…" at bounding box center [796, 477] width 212 height 20
type textarea "No, thanks."
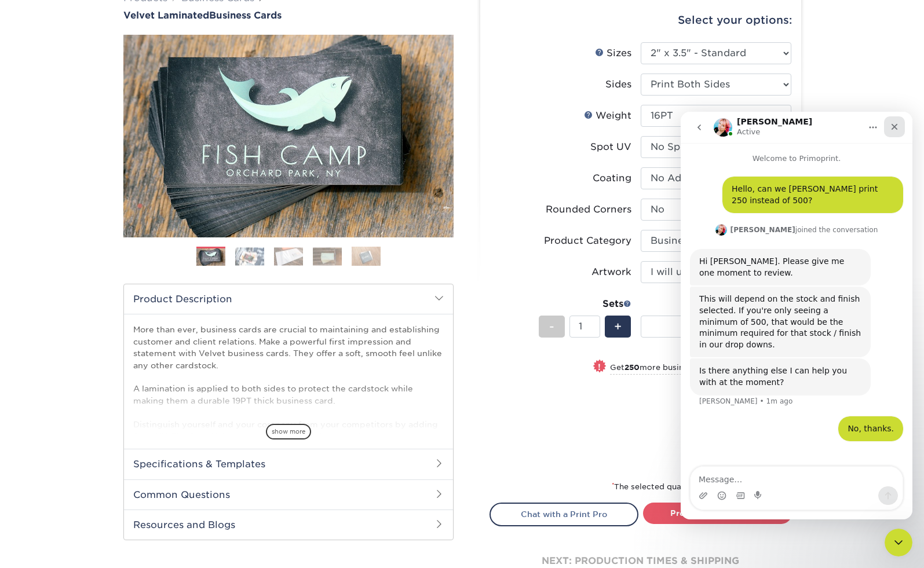
drag, startPoint x: 1573, startPoint y: 241, endPoint x: 892, endPoint y: 127, distance: 690.3
click at [892, 127] on icon "Close" at bounding box center [893, 126] width 9 height 9
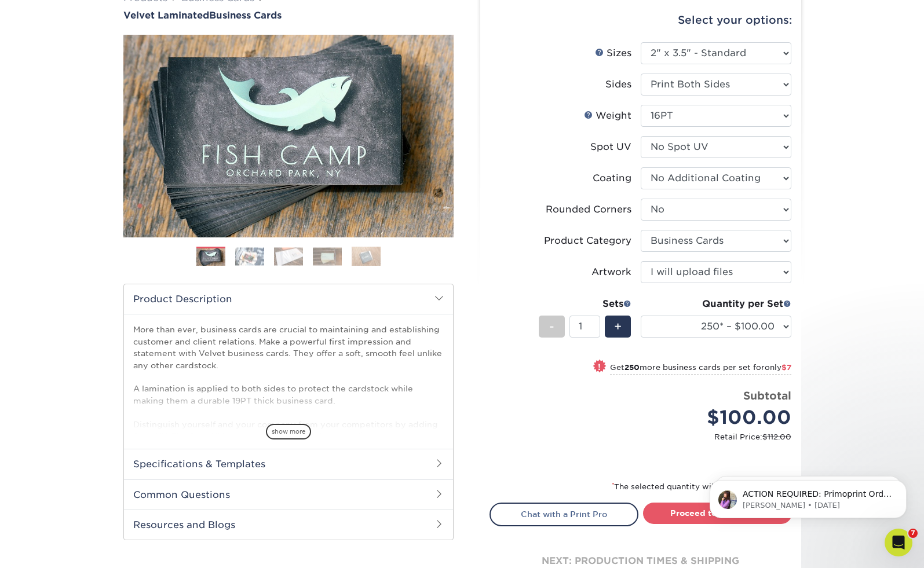
scroll to position [0, 0]
